Goal: Information Seeking & Learning: Learn about a topic

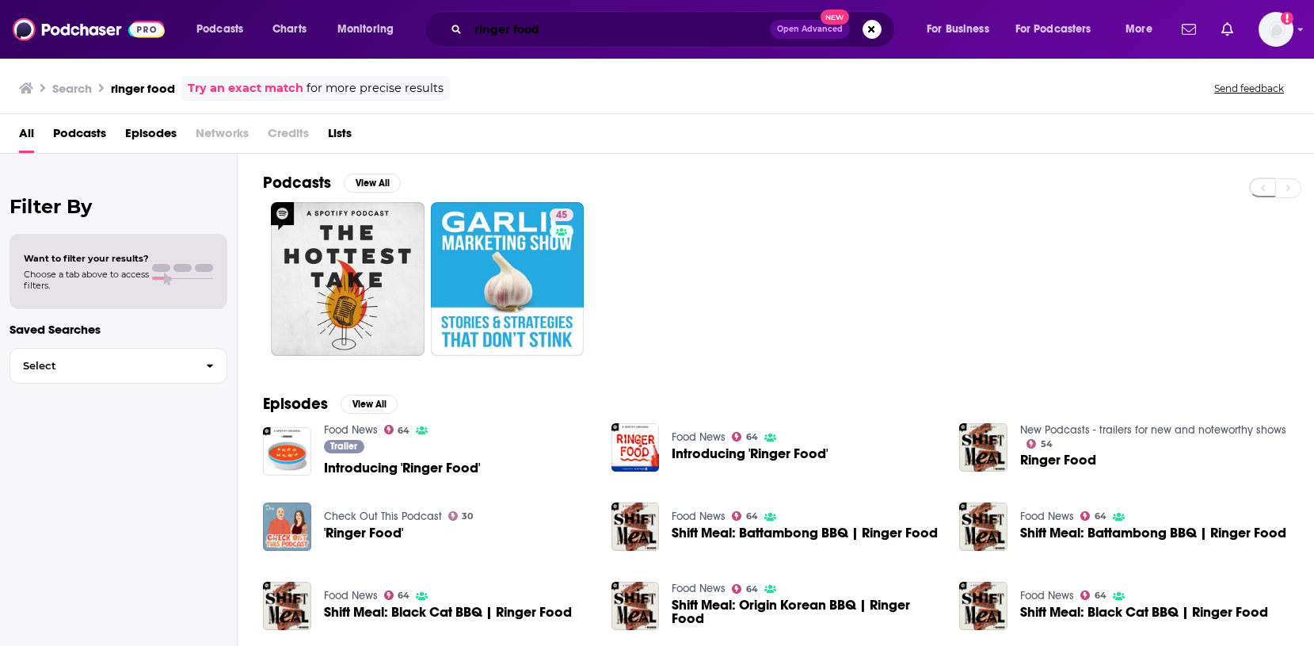
click at [515, 34] on input "ringer food" at bounding box center [619, 29] width 302 height 25
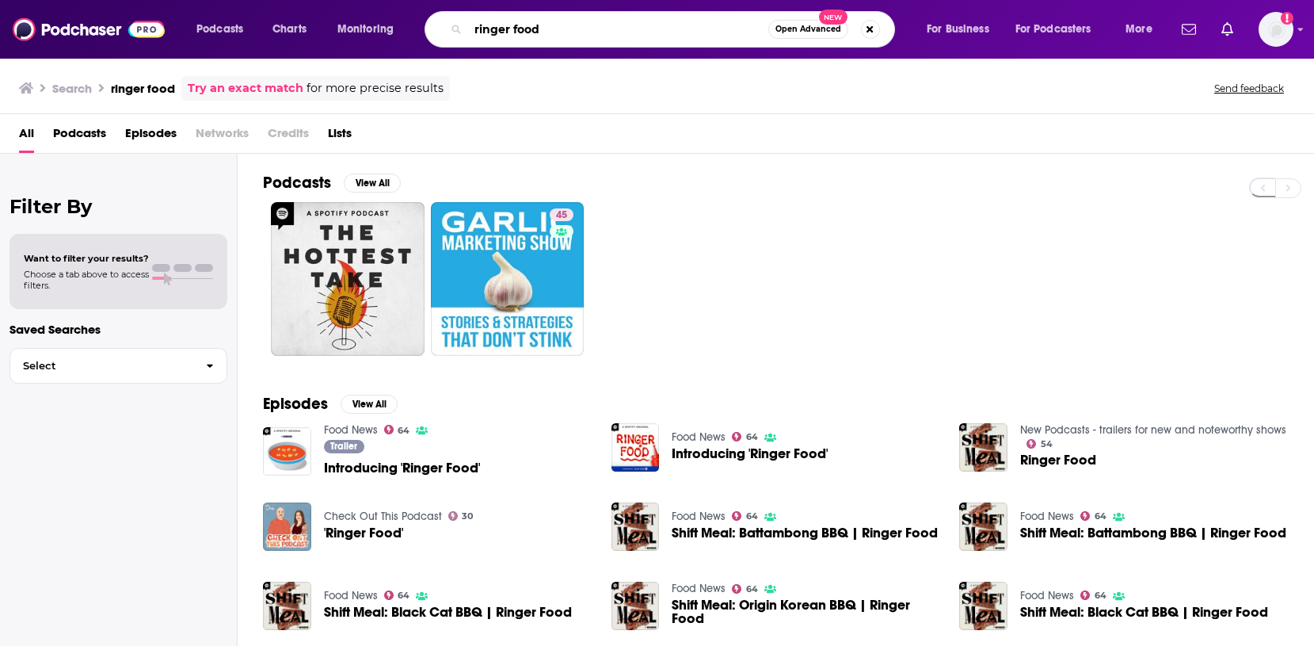
click at [515, 34] on input "ringer food" at bounding box center [618, 29] width 300 height 25
type input "solved"
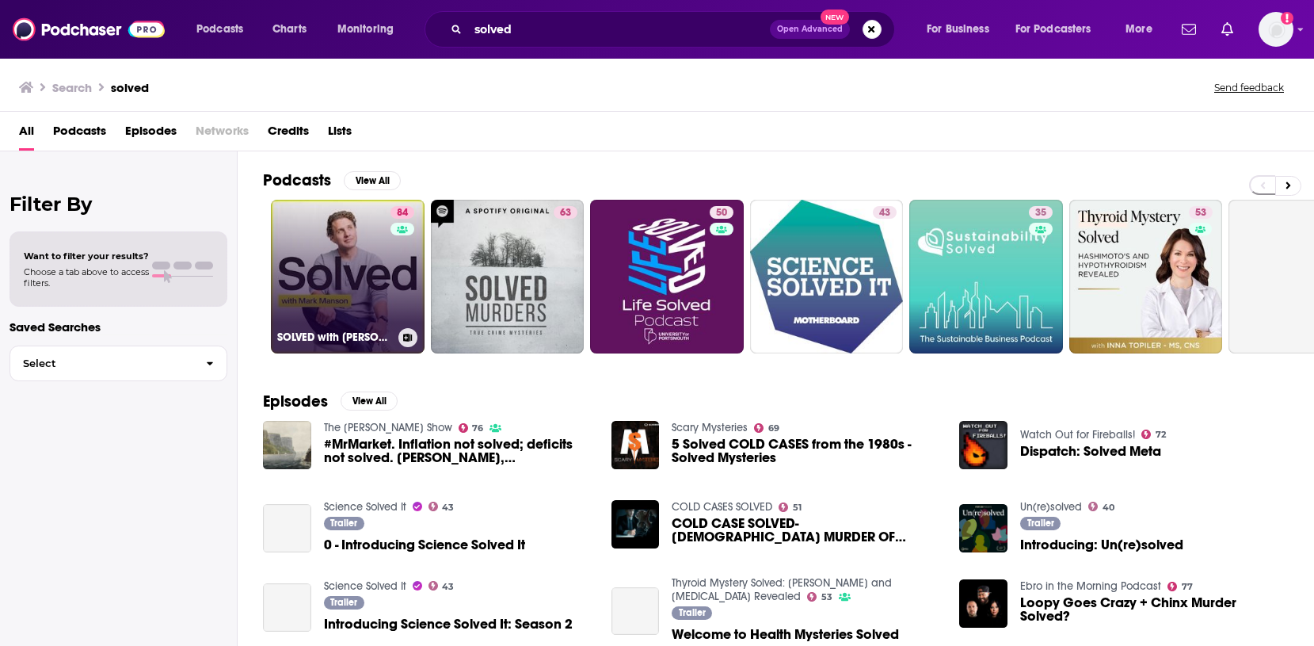
click at [315, 248] on link "84 SOLVED with [PERSON_NAME]" at bounding box center [348, 277] width 154 height 154
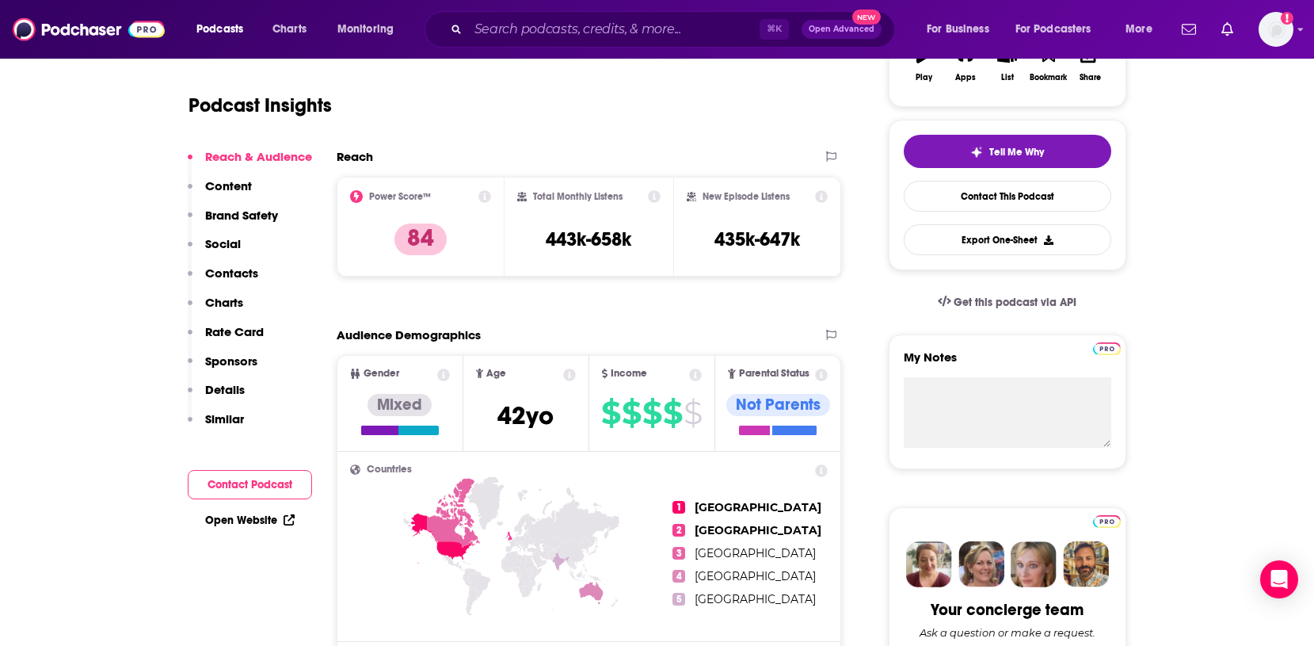
scroll to position [145, 0]
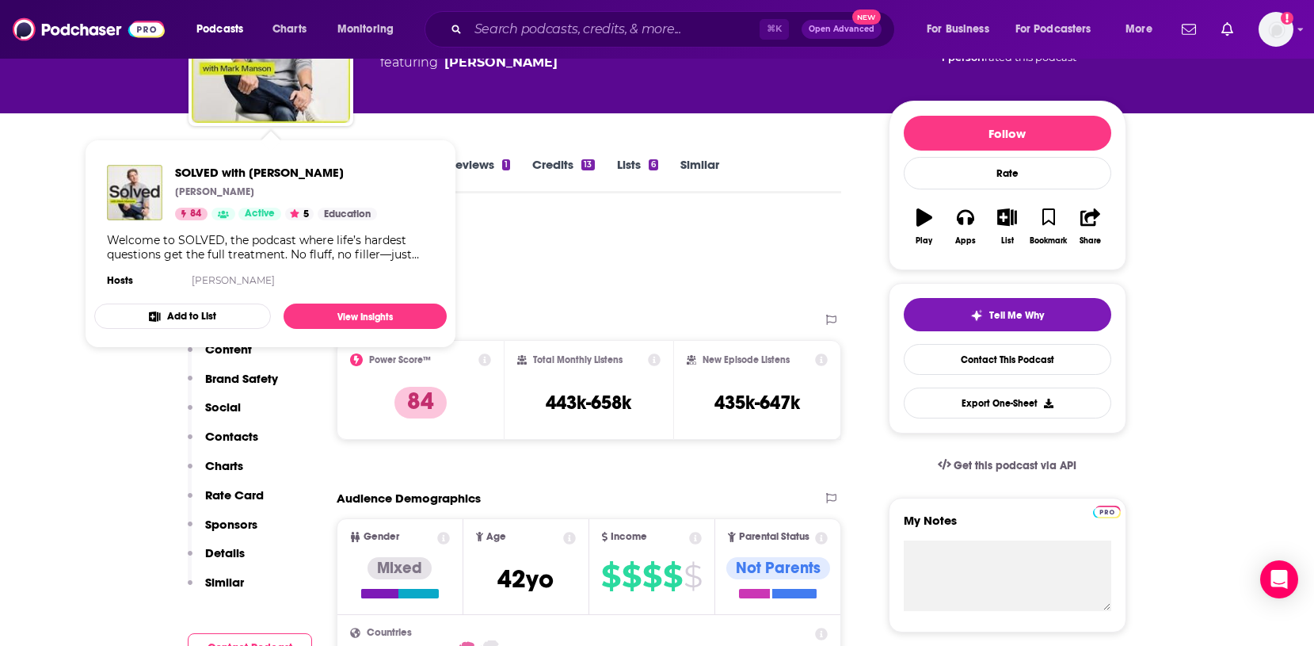
click at [508, 227] on div "Podcast Insights" at bounding box center [509, 259] width 641 height 81
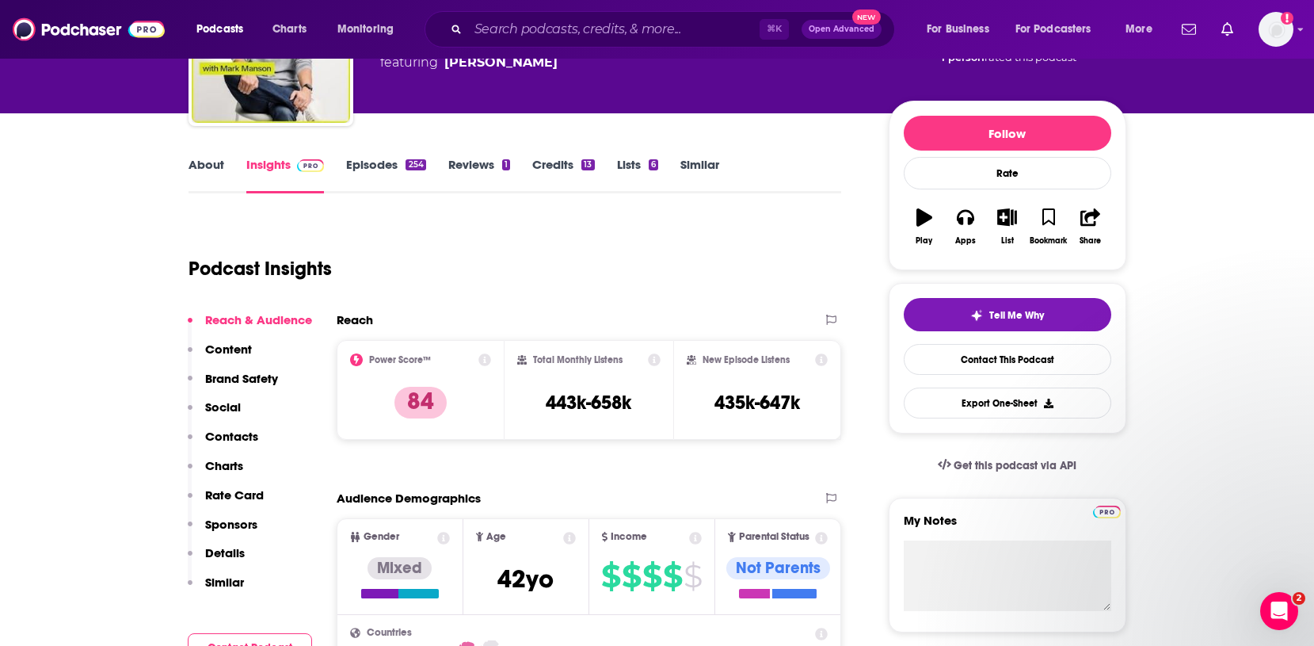
scroll to position [0, 0]
click at [364, 169] on link "Episodes 254" at bounding box center [385, 175] width 79 height 36
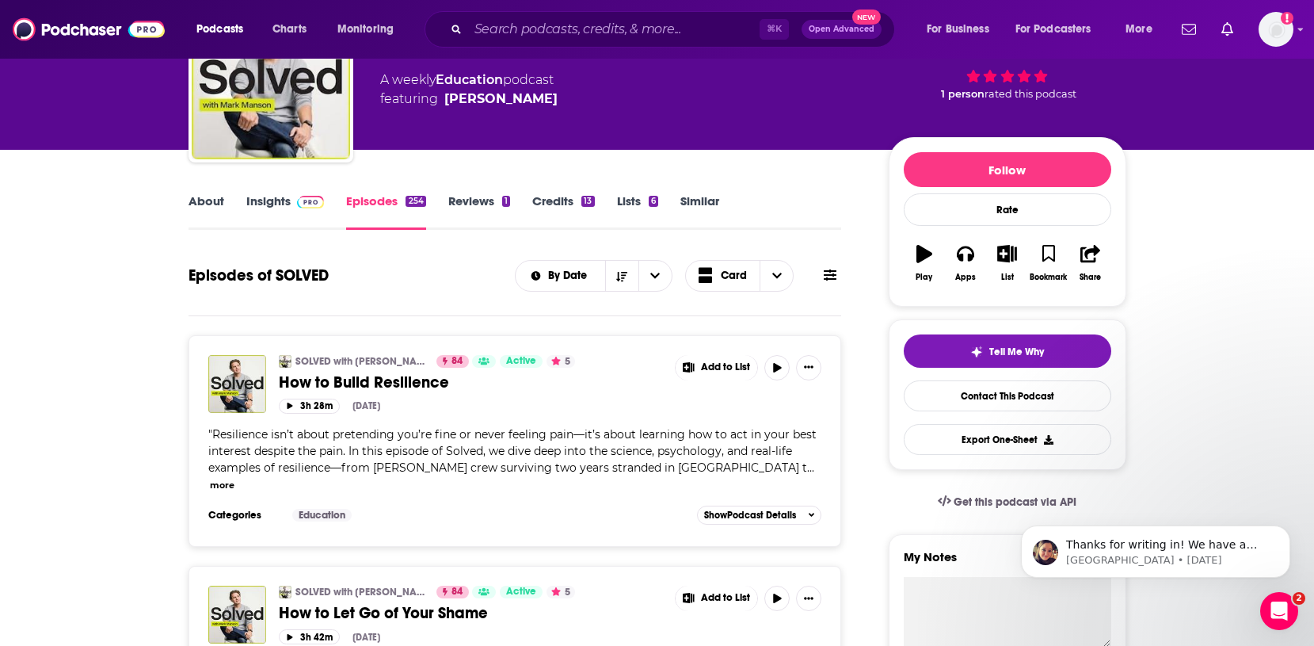
scroll to position [109, 0]
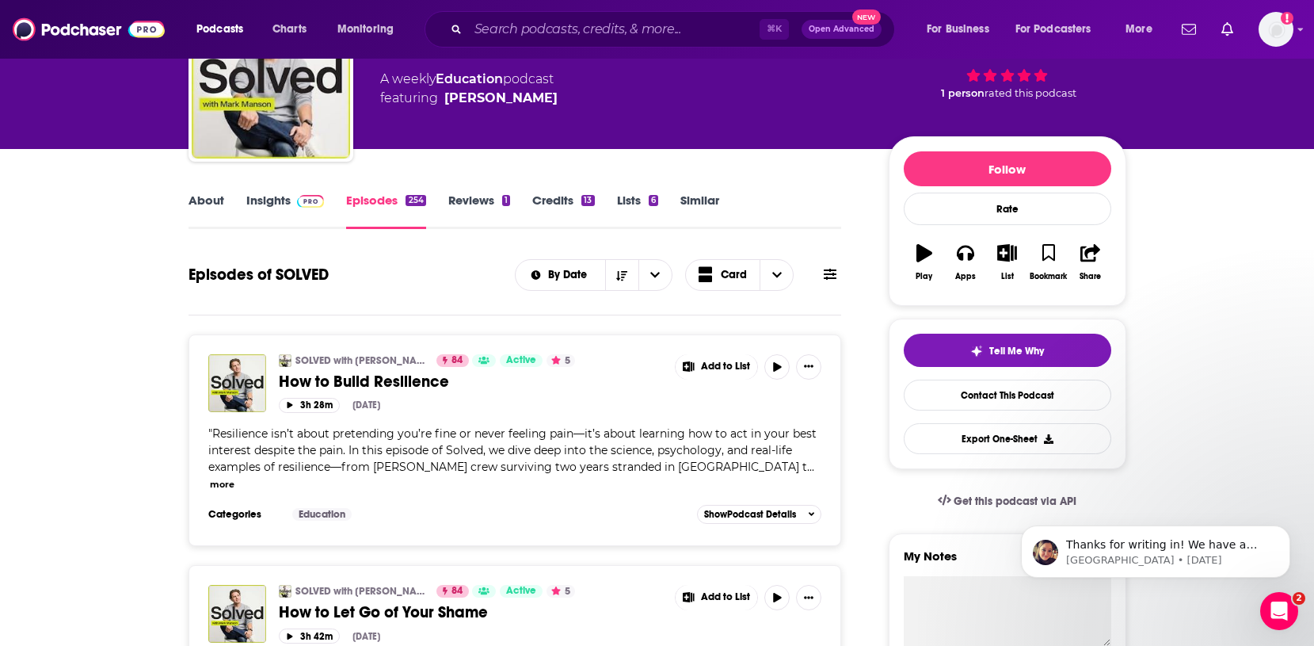
click at [235, 478] on button "more" at bounding box center [222, 484] width 25 height 13
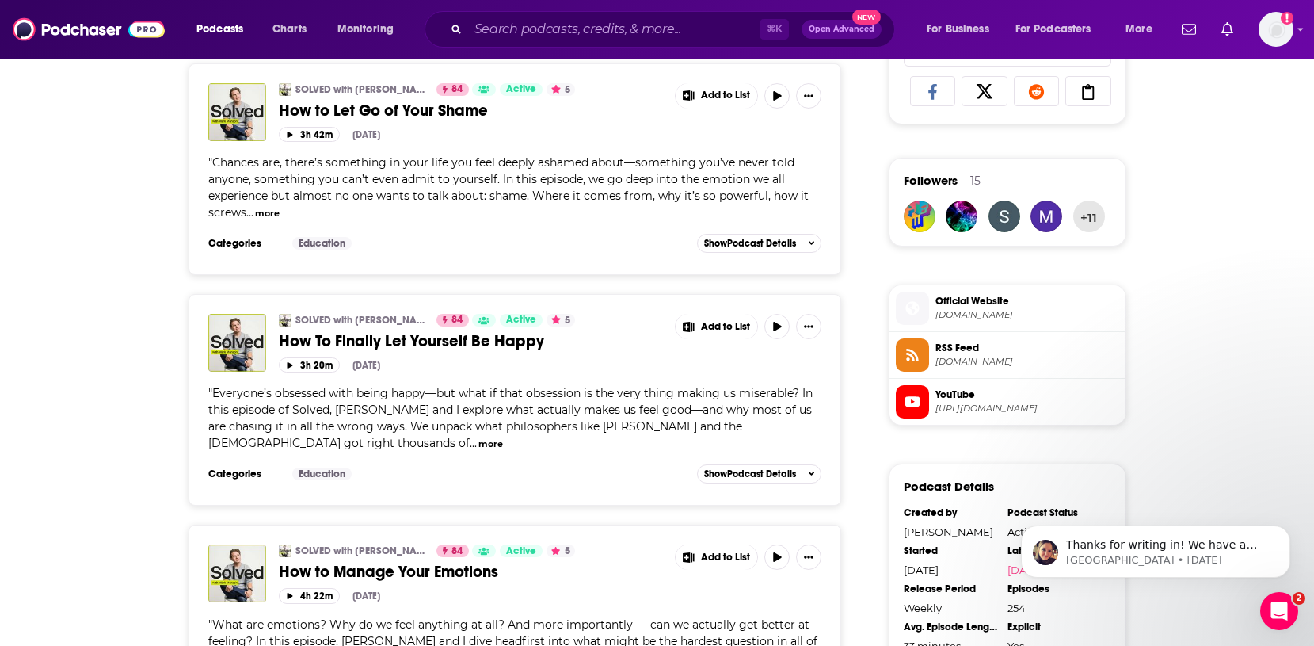
scroll to position [1069, 0]
